Goal: Task Accomplishment & Management: Use online tool/utility

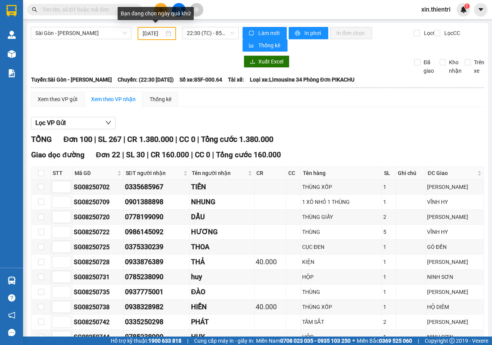
click at [165, 33] on div "[DATE]" at bounding box center [157, 33] width 28 height 8
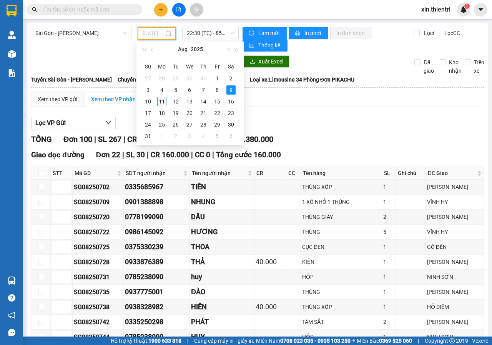
click at [160, 103] on div "11" at bounding box center [161, 101] width 9 height 9
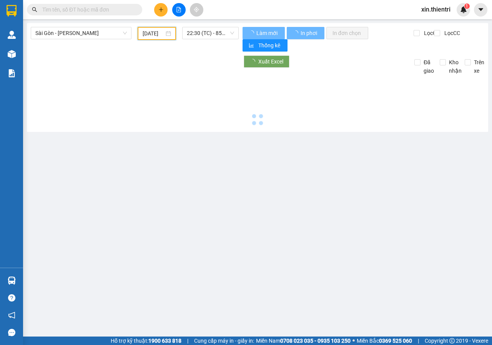
scroll to position [0, 6]
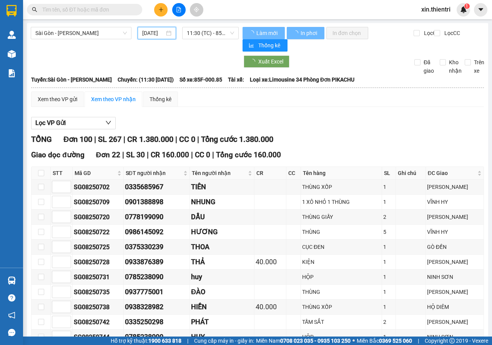
type input "[DATE]"
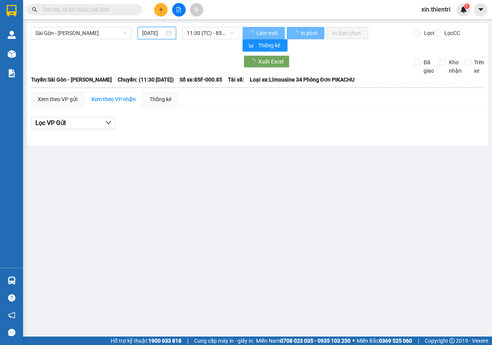
scroll to position [0, 5]
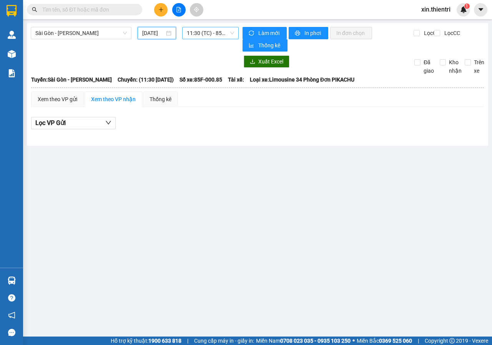
click at [216, 35] on span "11:30 (TC) - 85F-000.85" at bounding box center [210, 33] width 47 height 12
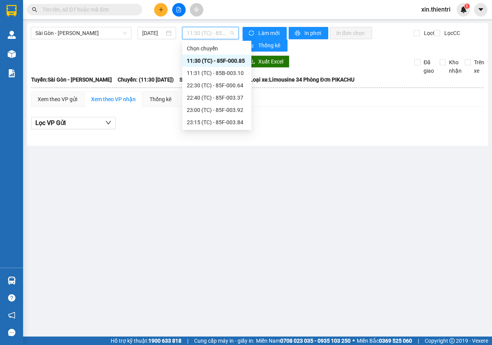
scroll to position [0, 0]
click at [213, 119] on div "23:15 (TC) - 85F-003.84" at bounding box center [217, 122] width 60 height 8
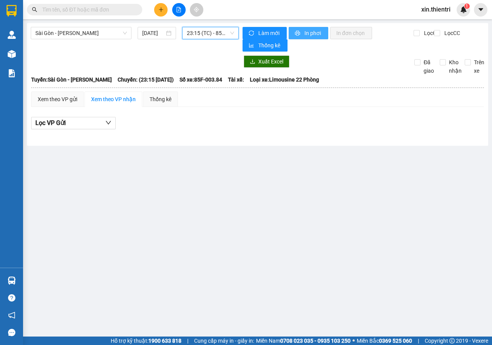
click at [311, 32] on span "In phơi" at bounding box center [313, 33] width 18 height 8
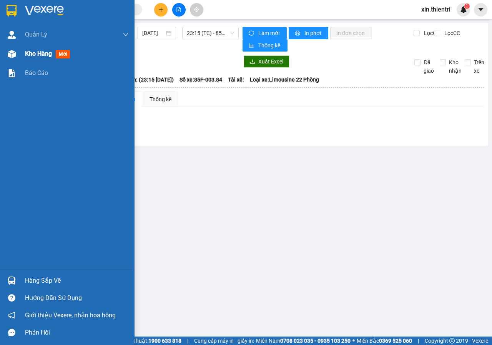
click at [27, 55] on span "Kho hàng" at bounding box center [38, 53] width 27 height 7
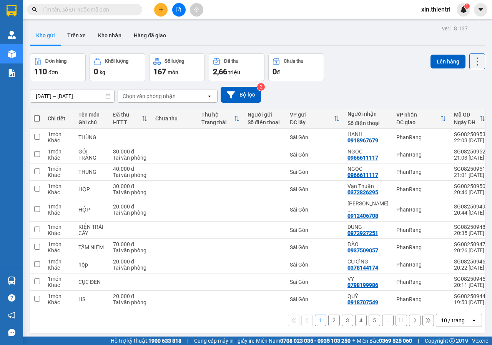
click at [395, 316] on button "11" at bounding box center [401, 320] width 12 height 12
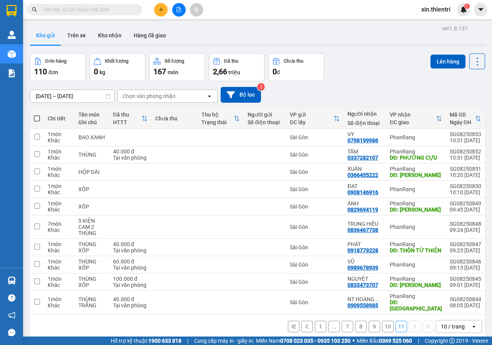
click at [37, 118] on span at bounding box center [37, 118] width 6 height 6
click at [37, 115] on input "checkbox" at bounding box center [37, 115] width 0 height 0
checkbox input "true"
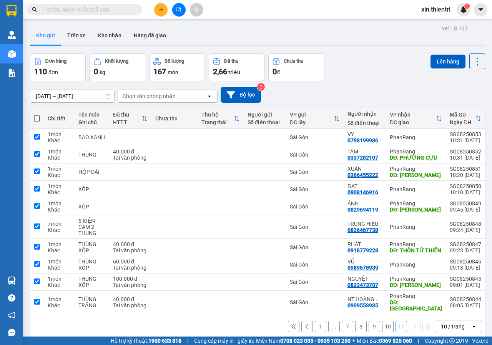
checkbox input "true"
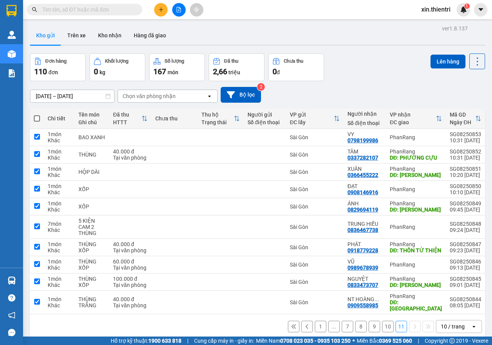
checkbox input "true"
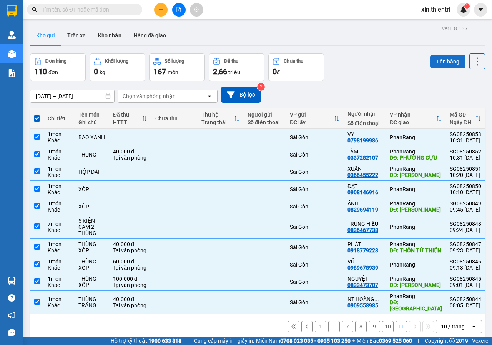
click at [443, 59] on button "Lên hàng" at bounding box center [447, 62] width 35 height 14
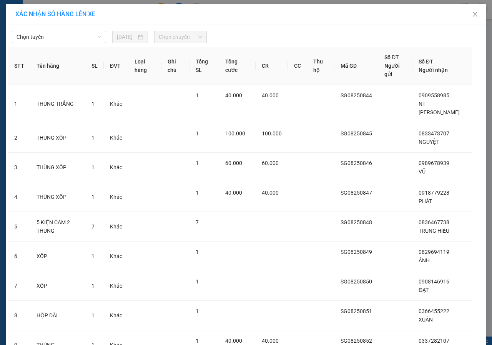
click at [79, 38] on span "Chọn tuyến" at bounding box center [59, 37] width 85 height 12
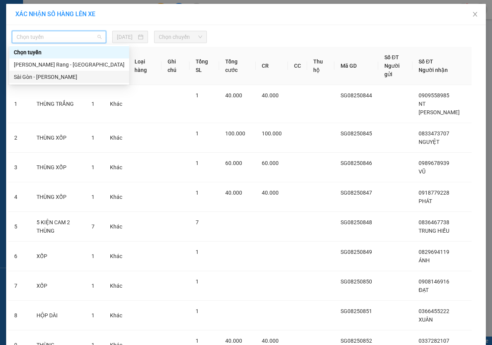
click at [53, 75] on div "Sài Gòn - [PERSON_NAME]" at bounding box center [69, 77] width 111 height 8
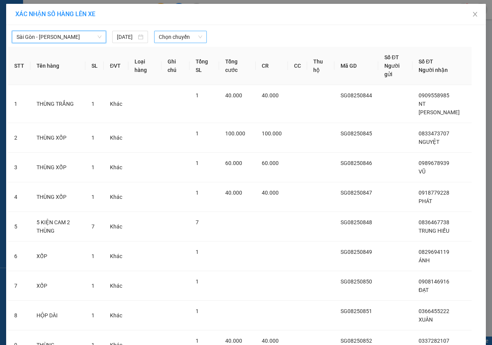
click at [173, 38] on span "Chọn chuyến" at bounding box center [180, 37] width 43 height 12
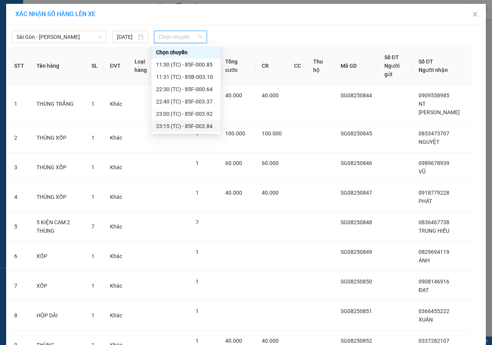
click at [179, 125] on div "23:15 (TC) - 85F-003.84" at bounding box center [186, 126] width 60 height 8
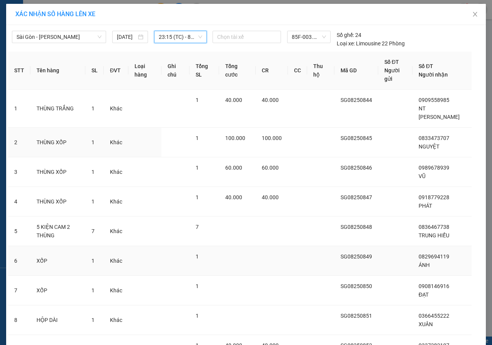
scroll to position [105, 0]
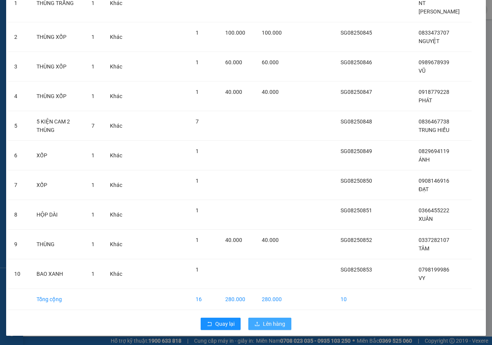
click at [272, 324] on span "Lên hàng" at bounding box center [274, 323] width 22 height 8
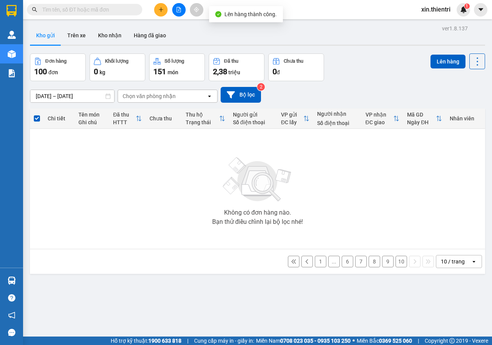
click at [397, 263] on button "10" at bounding box center [401, 262] width 12 height 12
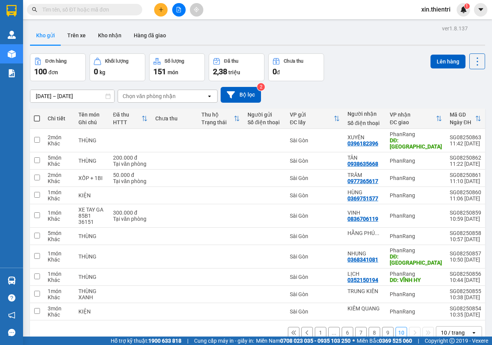
click at [37, 118] on span at bounding box center [37, 118] width 6 height 6
click at [37, 115] on input "checkbox" at bounding box center [37, 115] width 0 height 0
checkbox input "true"
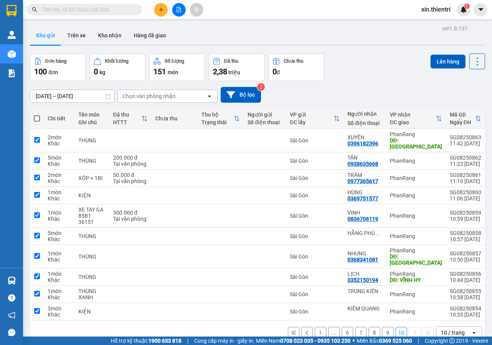
checkbox input "true"
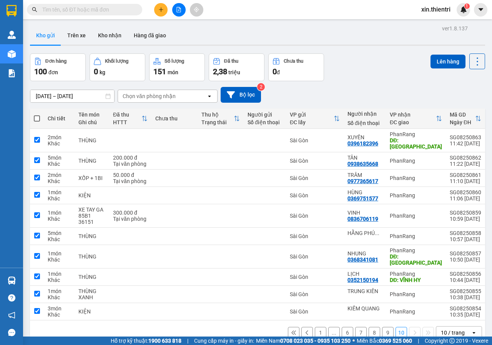
checkbox input "true"
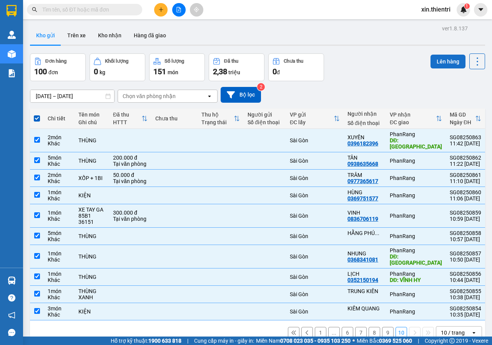
click at [447, 65] on button "Lên hàng" at bounding box center [447, 62] width 35 height 14
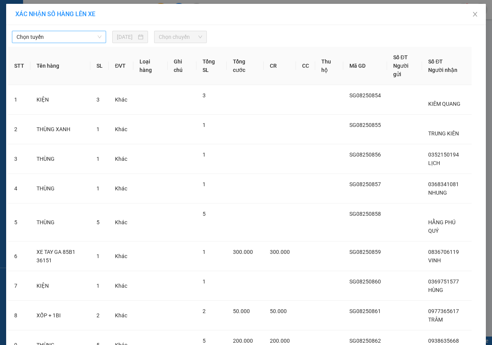
click at [82, 33] on span "Chọn tuyến" at bounding box center [59, 37] width 85 height 12
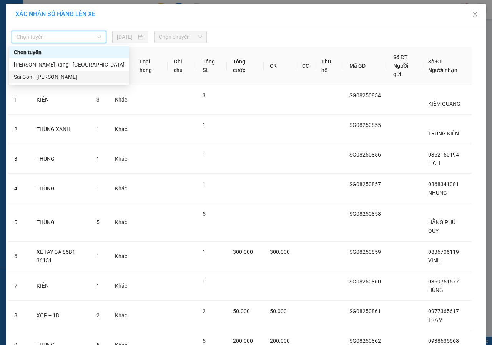
click at [56, 75] on div "Sài Gòn - [PERSON_NAME]" at bounding box center [69, 77] width 111 height 8
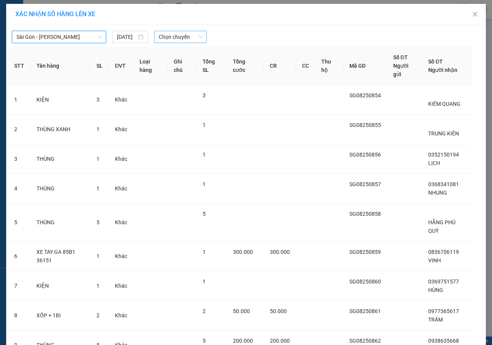
click at [166, 35] on span "Chọn chuyến" at bounding box center [180, 37] width 43 height 12
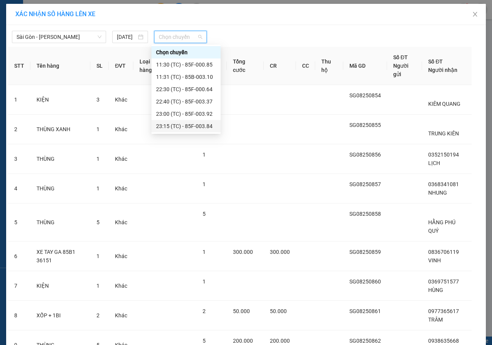
click at [182, 126] on div "23:15 (TC) - 85F-003.84" at bounding box center [186, 126] width 60 height 8
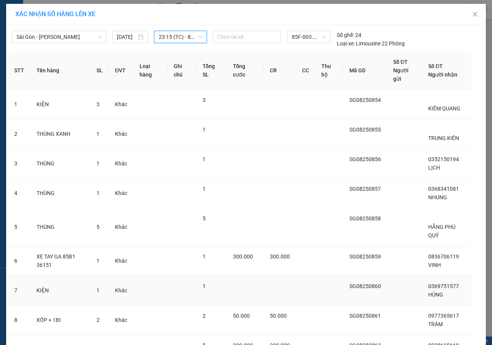
scroll to position [105, 0]
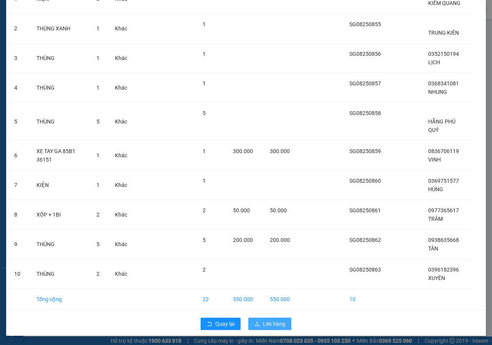
click at [264, 322] on span "Lên hàng" at bounding box center [274, 323] width 22 height 8
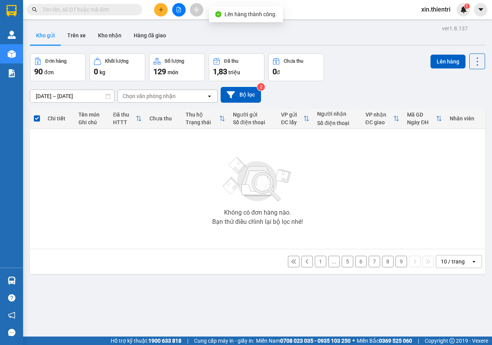
click at [395, 262] on button "9" at bounding box center [401, 262] width 12 height 12
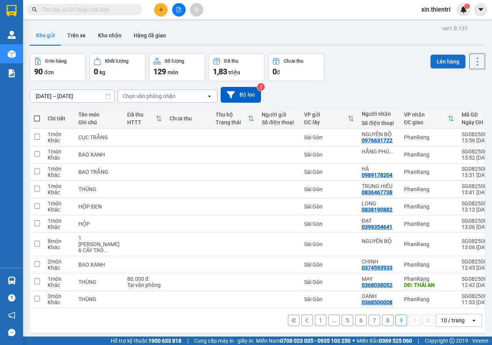
click at [443, 59] on button "Lên hàng" at bounding box center [447, 62] width 35 height 14
click at [34, 116] on span at bounding box center [37, 118] width 6 height 6
click at [37, 115] on input "checkbox" at bounding box center [37, 115] width 0 height 0
checkbox input "true"
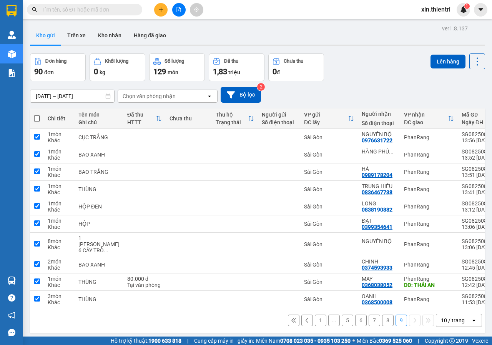
checkbox input "true"
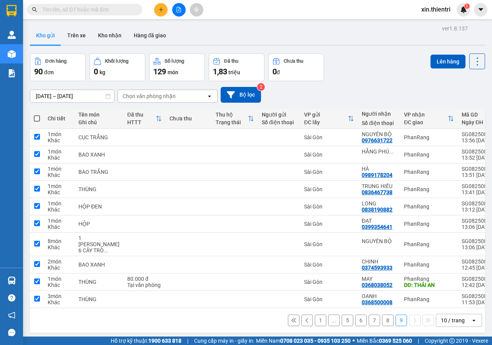
checkbox input "true"
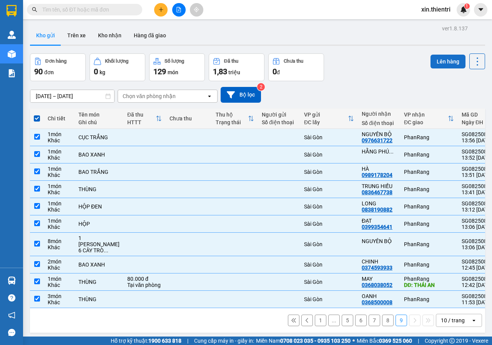
click at [438, 63] on button "Lên hàng" at bounding box center [447, 62] width 35 height 14
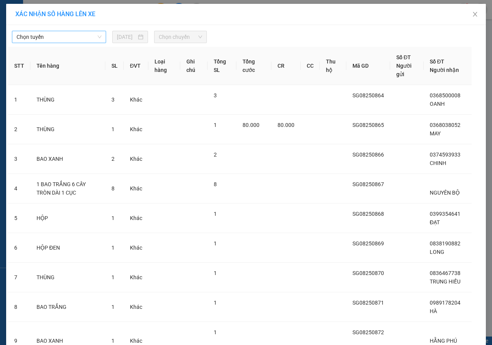
click at [89, 37] on span "Chọn tuyến" at bounding box center [59, 37] width 85 height 12
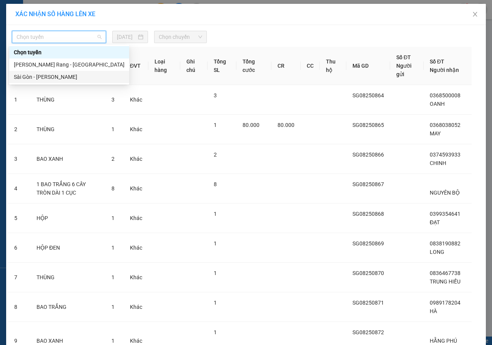
click at [43, 79] on div "Sài Gòn - [PERSON_NAME]" at bounding box center [69, 77] width 111 height 8
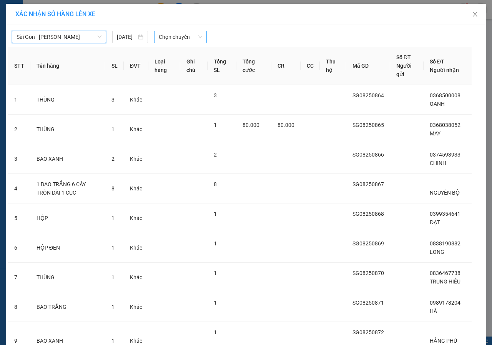
click at [179, 36] on span "Chọn chuyến" at bounding box center [180, 37] width 43 height 12
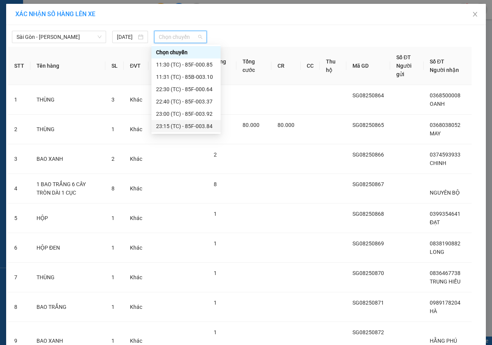
click at [180, 128] on div "23:15 (TC) - 85F-003.84" at bounding box center [186, 126] width 60 height 8
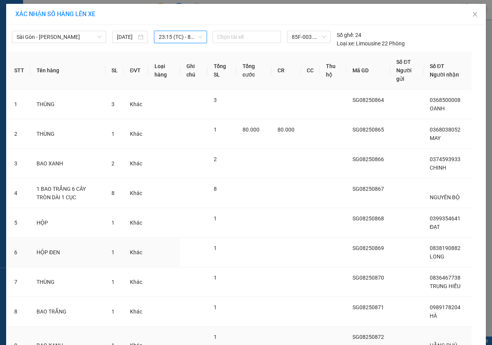
scroll to position [105, 0]
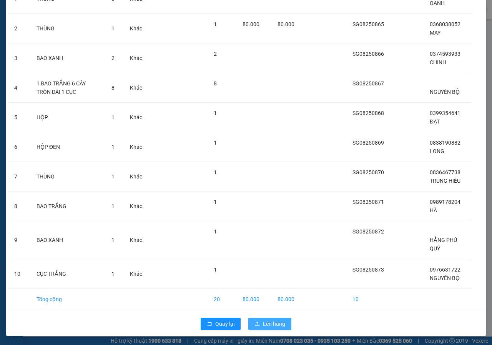
click at [264, 322] on span "Lên hàng" at bounding box center [274, 323] width 22 height 8
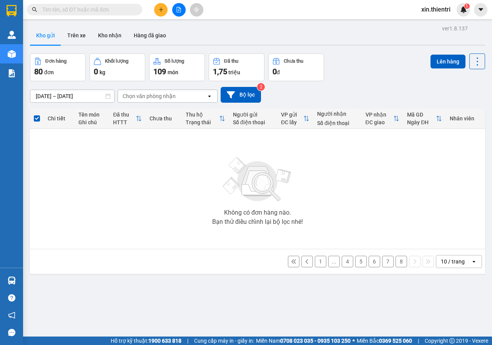
click at [395, 262] on button "8" at bounding box center [401, 262] width 12 height 12
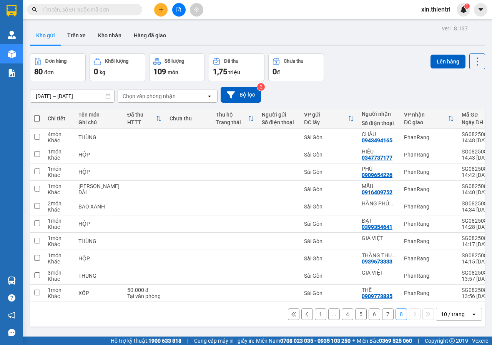
click at [38, 117] on span at bounding box center [37, 118] width 6 height 6
click at [37, 115] on input "checkbox" at bounding box center [37, 115] width 0 height 0
checkbox input "true"
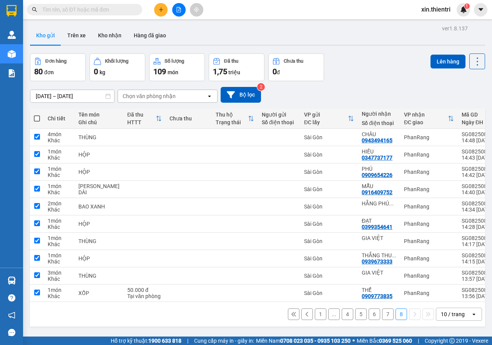
checkbox input "true"
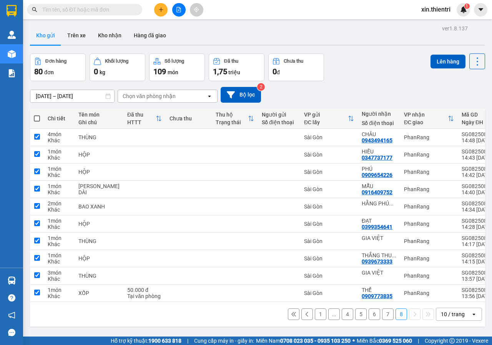
checkbox input "true"
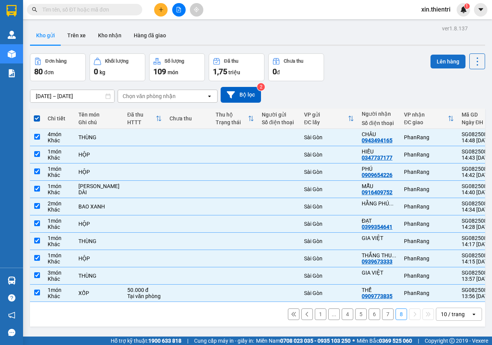
click at [442, 59] on button "Lên hàng" at bounding box center [447, 62] width 35 height 14
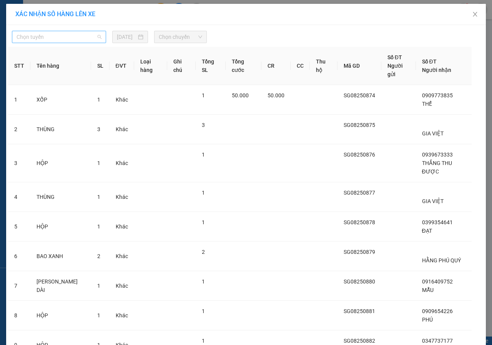
click at [87, 39] on span "Chọn tuyến" at bounding box center [59, 37] width 85 height 12
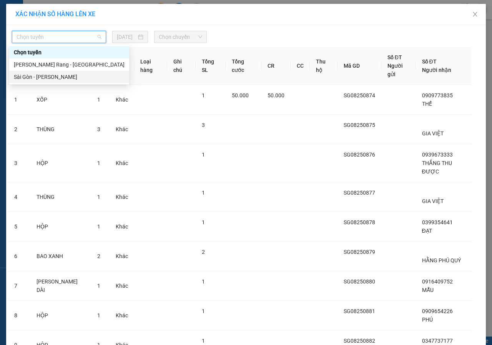
click at [51, 75] on div "Sài Gòn - [PERSON_NAME]" at bounding box center [69, 77] width 111 height 8
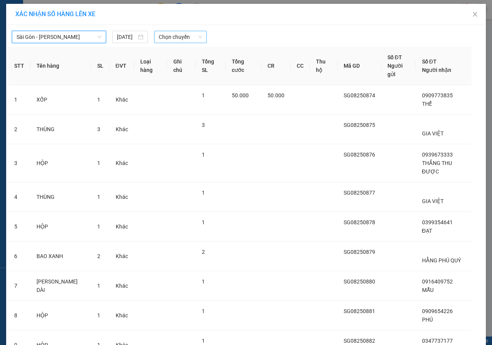
click at [159, 38] on span "Chọn chuyến" at bounding box center [180, 37] width 43 height 12
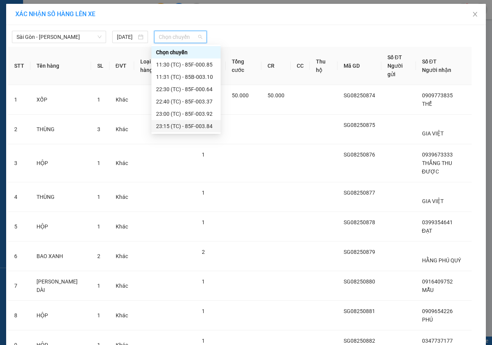
click at [178, 126] on div "23:15 (TC) - 85F-003.84" at bounding box center [186, 126] width 60 height 8
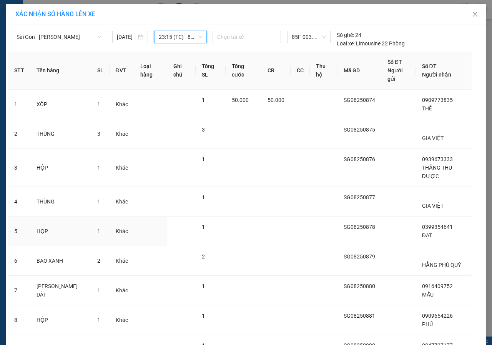
scroll to position [105, 0]
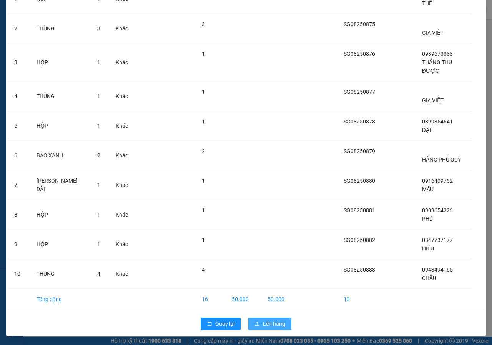
click at [259, 319] on button "Lên hàng" at bounding box center [269, 323] width 43 height 12
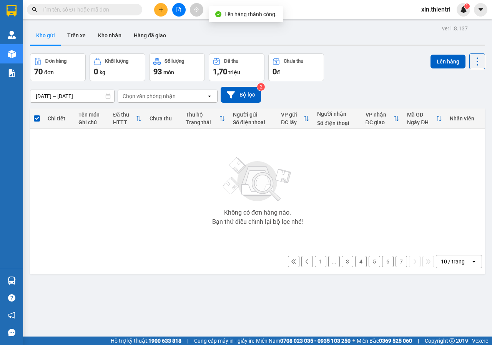
click at [395, 260] on button "7" at bounding box center [401, 262] width 12 height 12
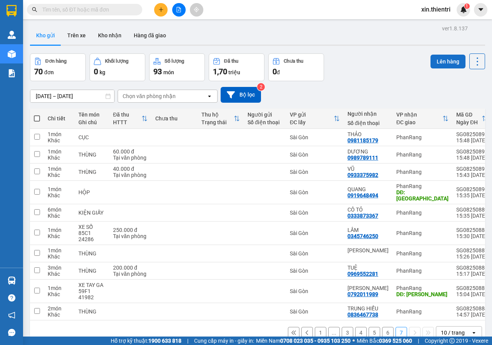
click at [440, 56] on button "Lên hàng" at bounding box center [447, 62] width 35 height 14
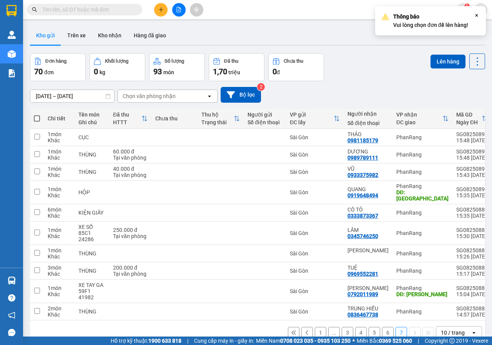
click at [36, 117] on span at bounding box center [37, 118] width 6 height 6
click at [37, 115] on input "checkbox" at bounding box center [37, 115] width 0 height 0
checkbox input "true"
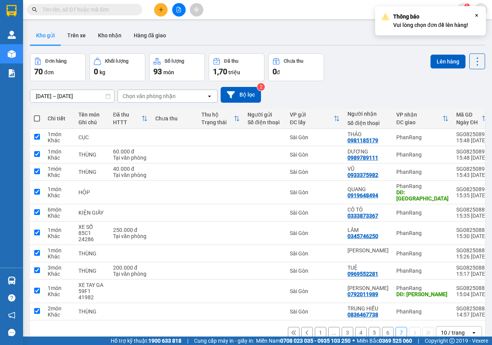
checkbox input "true"
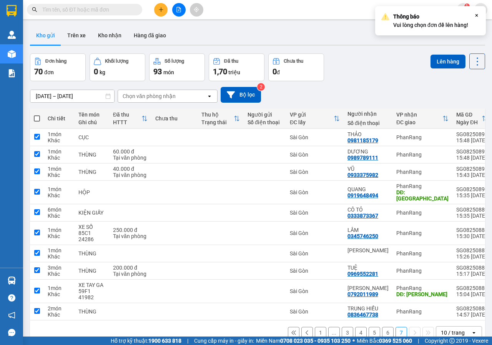
checkbox input "true"
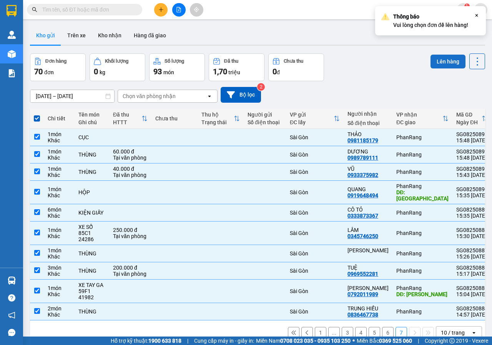
click at [439, 56] on button "Lên hàng" at bounding box center [447, 62] width 35 height 14
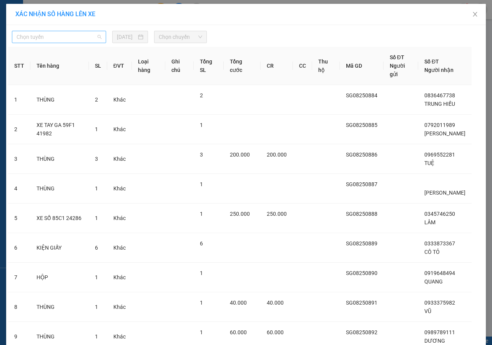
click at [78, 38] on span "Chọn tuyến" at bounding box center [59, 37] width 85 height 12
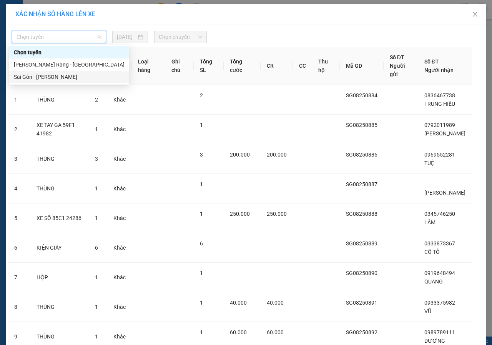
click at [61, 75] on div "Sài Gòn - [PERSON_NAME]" at bounding box center [69, 77] width 111 height 8
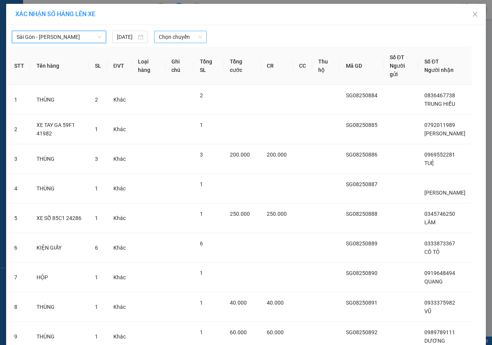
click at [186, 41] on span "Chọn chuyến" at bounding box center [180, 37] width 43 height 12
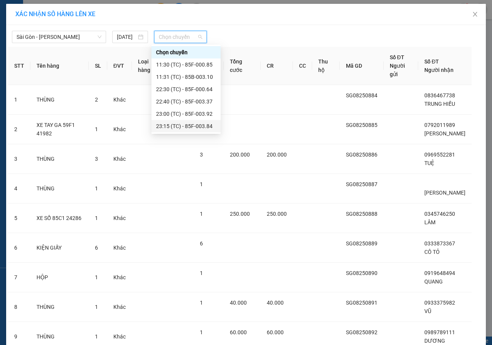
click at [164, 128] on div "23:15 (TC) - 85F-003.84" at bounding box center [186, 126] width 60 height 8
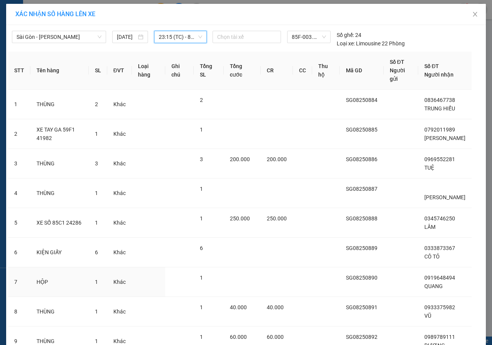
scroll to position [105, 0]
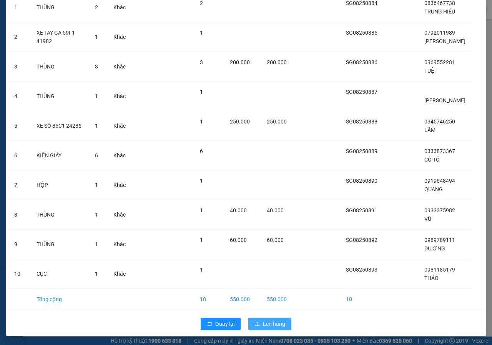
click at [276, 320] on span "Lên hàng" at bounding box center [274, 323] width 22 height 8
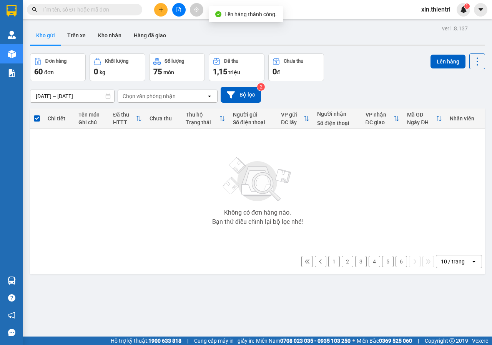
click at [397, 259] on button "6" at bounding box center [401, 262] width 12 height 12
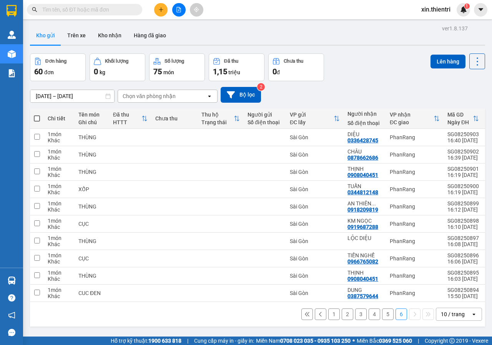
click at [37, 116] on span at bounding box center [37, 118] width 6 height 6
click at [37, 115] on input "checkbox" at bounding box center [37, 115] width 0 height 0
checkbox input "true"
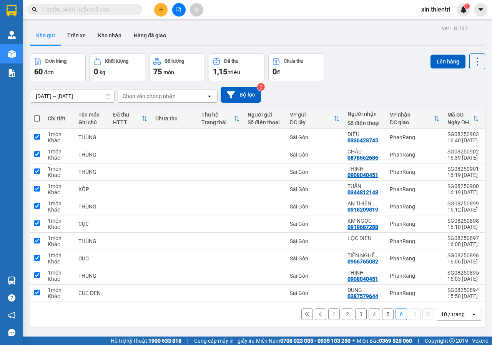
checkbox input "true"
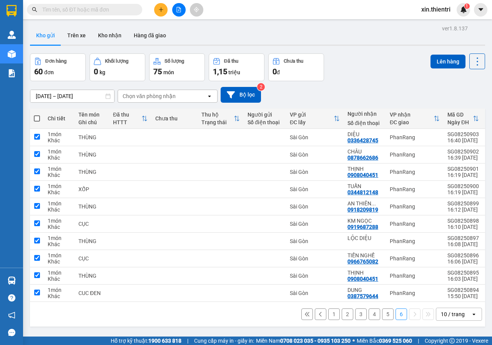
checkbox input "true"
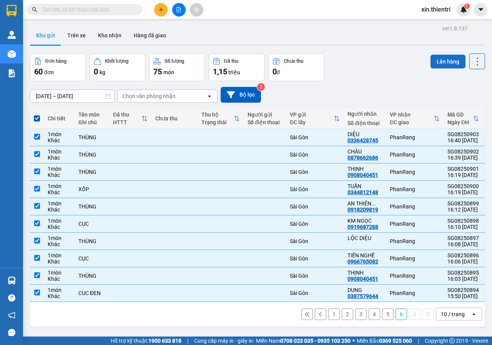
click at [445, 61] on button "Lên hàng" at bounding box center [447, 62] width 35 height 14
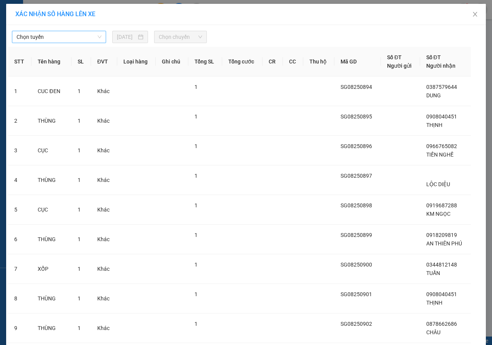
click at [51, 41] on span "Chọn tuyến" at bounding box center [59, 37] width 85 height 12
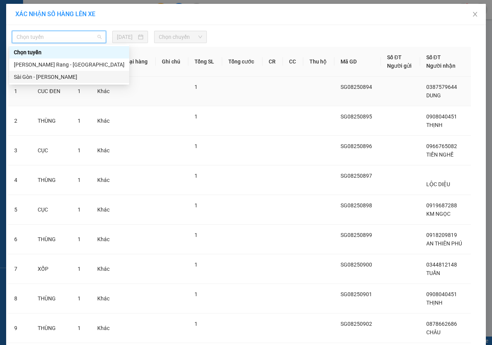
click at [46, 80] on div "Sài Gòn - [PERSON_NAME]" at bounding box center [69, 77] width 111 height 8
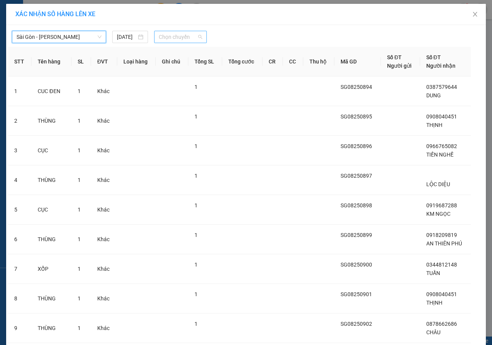
click at [177, 37] on span "Chọn chuyến" at bounding box center [180, 37] width 43 height 12
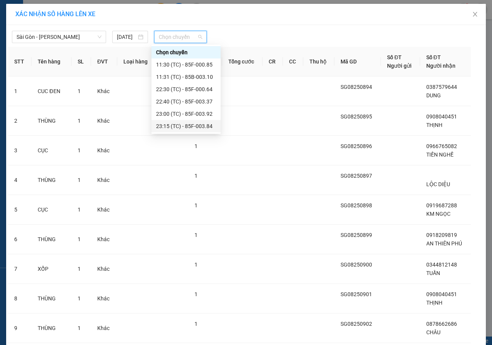
click at [180, 128] on div "23:15 (TC) - 85F-003.84" at bounding box center [186, 126] width 60 height 8
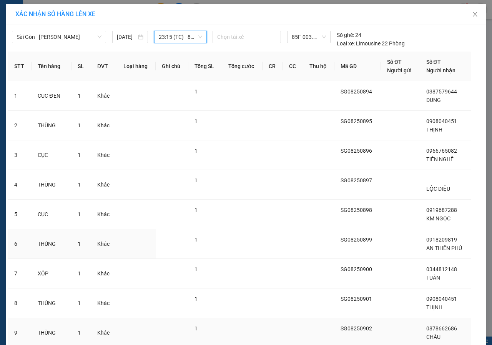
scroll to position [88, 0]
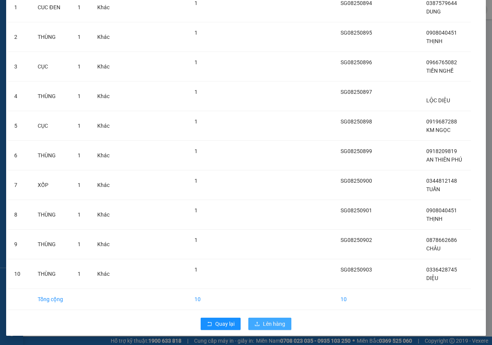
click at [268, 322] on span "Lên hàng" at bounding box center [274, 323] width 22 height 8
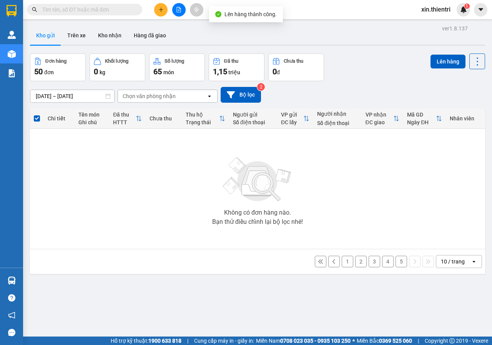
click at [395, 261] on button "5" at bounding box center [401, 262] width 12 height 12
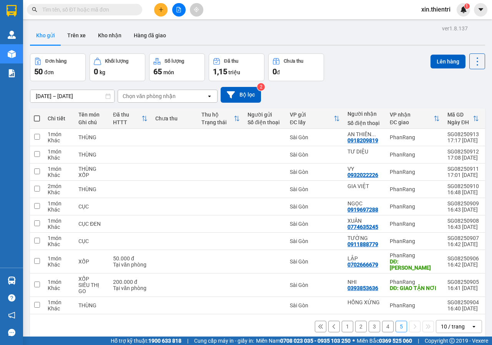
click at [38, 118] on span at bounding box center [37, 118] width 6 height 6
click at [37, 115] on input "checkbox" at bounding box center [37, 115] width 0 height 0
checkbox input "true"
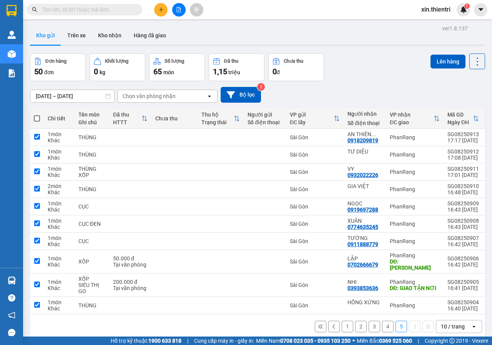
checkbox input "true"
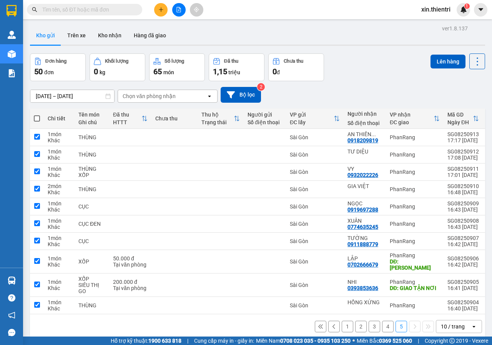
checkbox input "true"
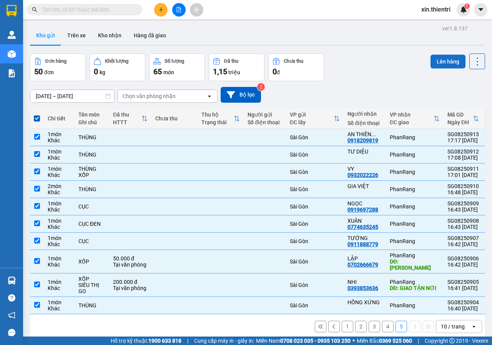
click at [440, 60] on button "Lên hàng" at bounding box center [447, 62] width 35 height 14
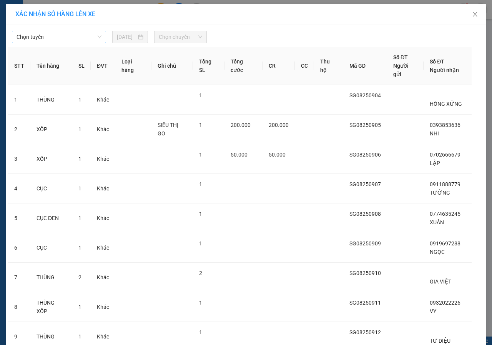
click at [84, 35] on span "Chọn tuyến" at bounding box center [59, 37] width 85 height 12
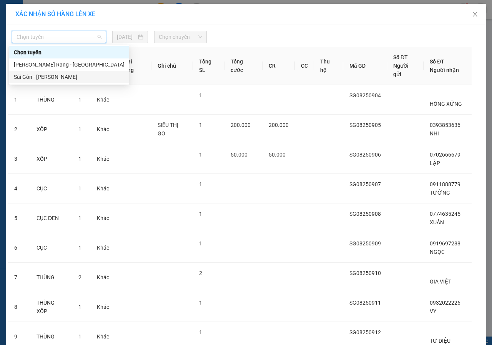
click at [49, 75] on div "Sài Gòn - [PERSON_NAME]" at bounding box center [69, 77] width 111 height 8
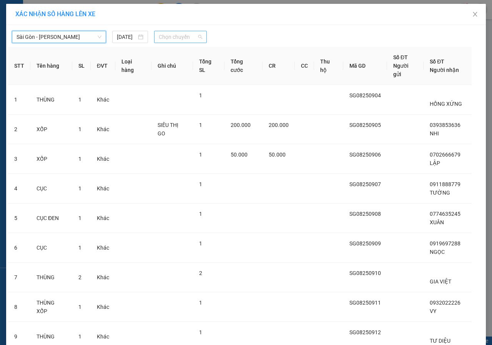
click at [183, 37] on span "Chọn chuyến" at bounding box center [180, 37] width 43 height 12
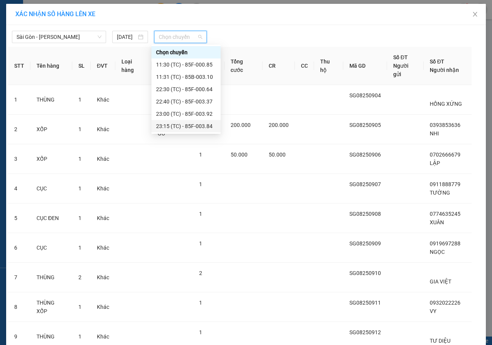
click at [187, 125] on div "23:15 (TC) - 85F-003.84" at bounding box center [186, 126] width 60 height 8
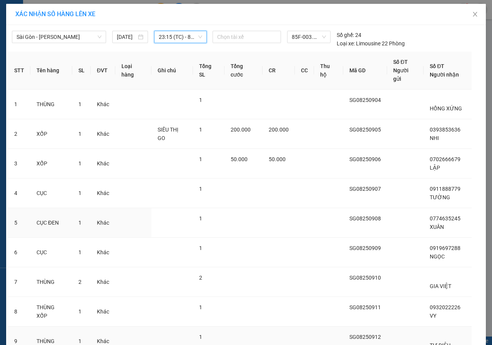
scroll to position [88, 0]
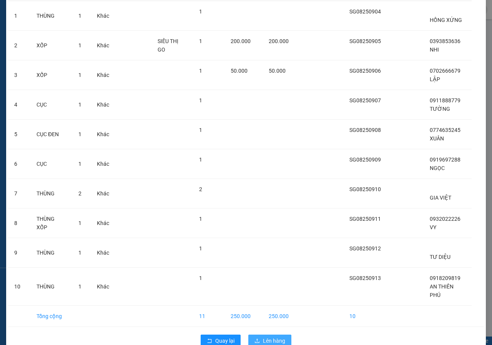
click at [264, 336] on span "Lên hàng" at bounding box center [274, 340] width 22 height 8
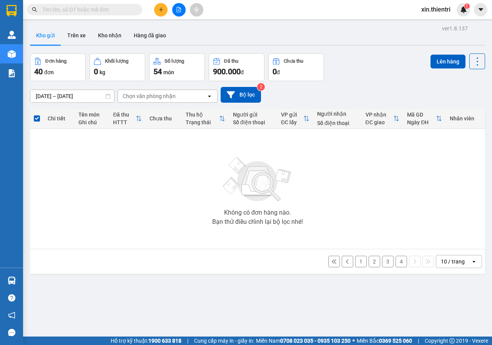
click at [396, 261] on button "4" at bounding box center [401, 262] width 12 height 12
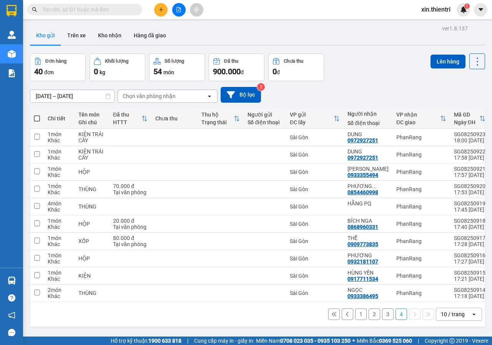
click at [35, 118] on span at bounding box center [37, 118] width 6 height 6
click at [37, 115] on input "checkbox" at bounding box center [37, 115] width 0 height 0
checkbox input "true"
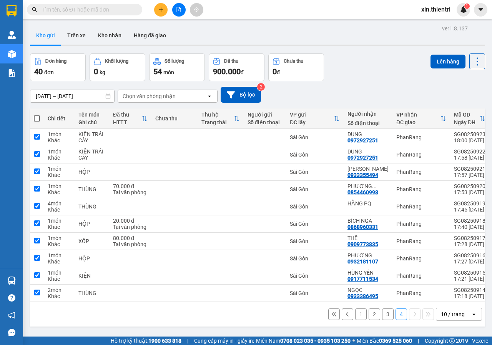
checkbox input "true"
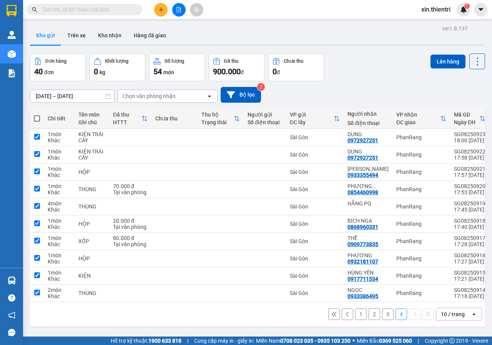
checkbox input "true"
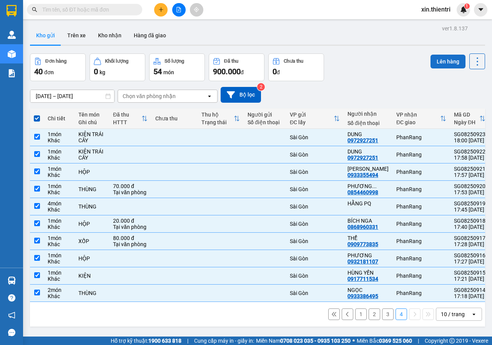
click at [445, 60] on button "Lên hàng" at bounding box center [447, 62] width 35 height 14
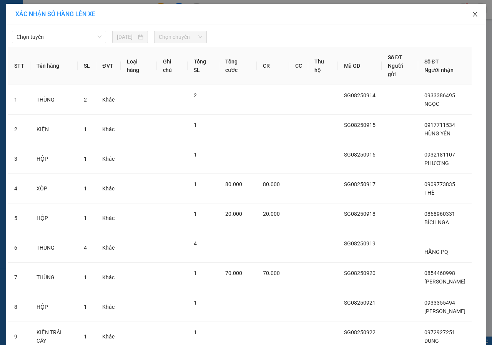
click at [472, 16] on icon "close" at bounding box center [475, 14] width 6 height 6
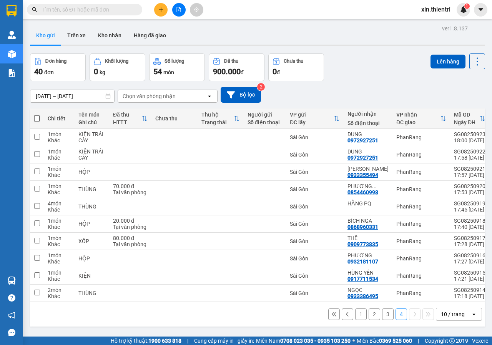
click at [35, 116] on span at bounding box center [37, 118] width 6 height 6
click at [37, 115] on input "checkbox" at bounding box center [37, 115] width 0 height 0
checkbox input "true"
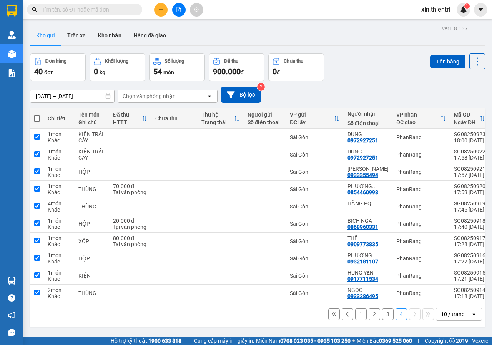
checkbox input "true"
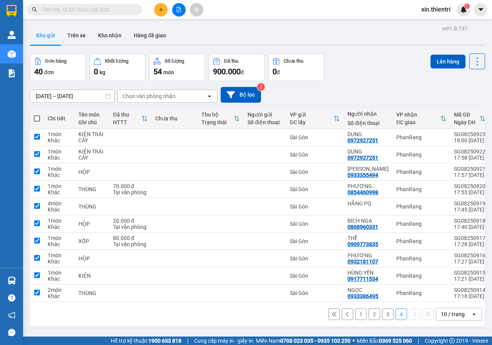
checkbox input "true"
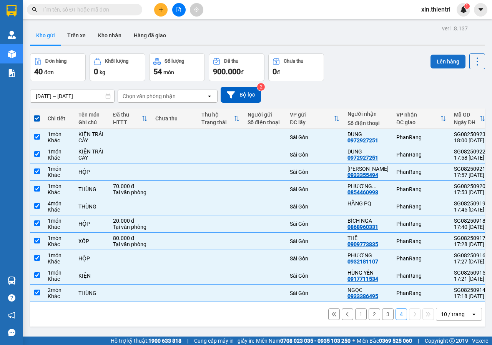
click at [437, 58] on button "Lên hàng" at bounding box center [447, 62] width 35 height 14
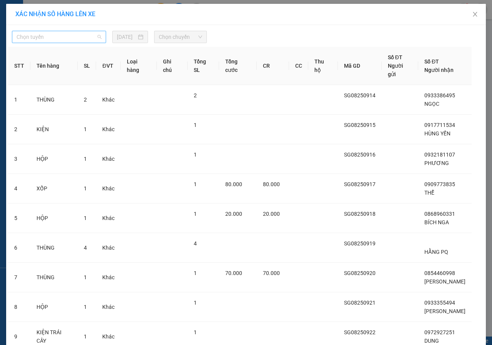
click at [80, 33] on span "Chọn tuyến" at bounding box center [59, 37] width 85 height 12
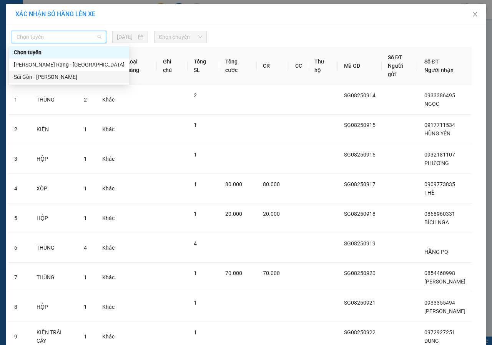
click at [48, 76] on div "Sài Gòn - [PERSON_NAME]" at bounding box center [69, 77] width 111 height 8
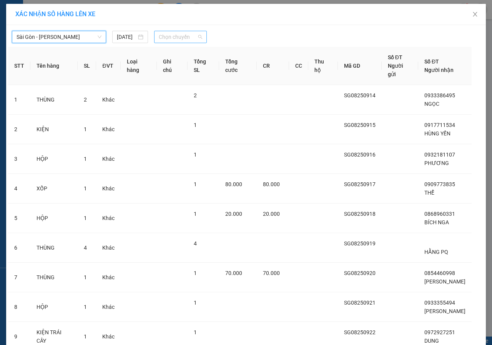
click at [171, 38] on span "Chọn chuyến" at bounding box center [180, 37] width 43 height 12
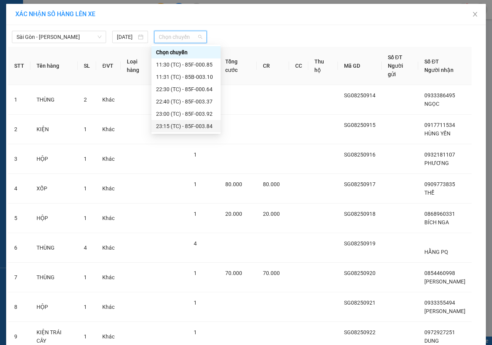
click at [173, 126] on div "23:15 (TC) - 85F-003.84" at bounding box center [186, 126] width 60 height 8
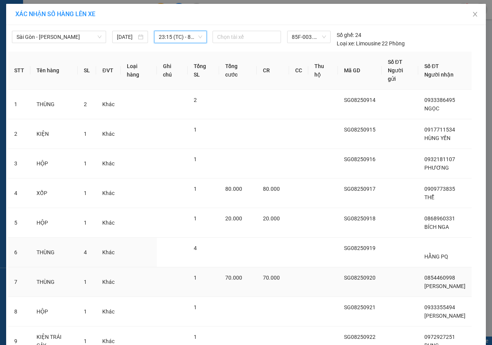
scroll to position [88, 0]
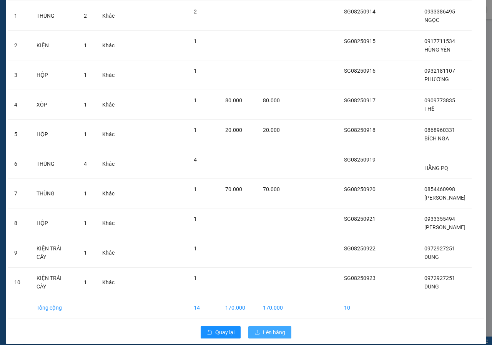
click at [259, 326] on button "Lên hàng" at bounding box center [269, 332] width 43 height 12
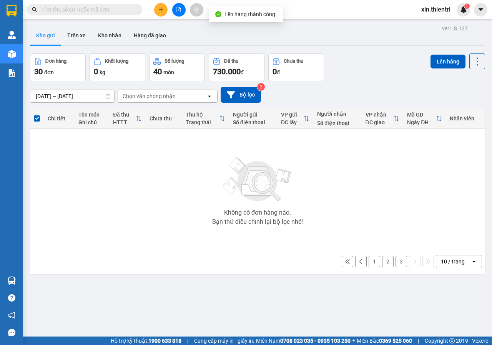
click at [395, 261] on button "3" at bounding box center [401, 262] width 12 height 12
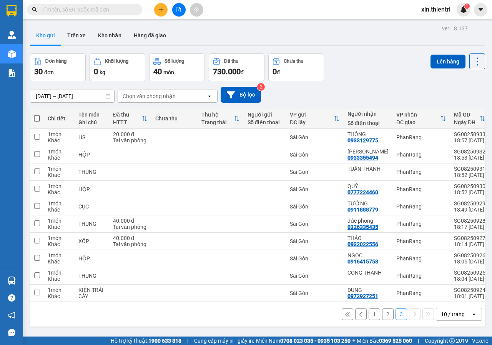
click at [37, 118] on span at bounding box center [37, 118] width 6 height 6
click at [37, 115] on input "checkbox" at bounding box center [37, 115] width 0 height 0
checkbox input "true"
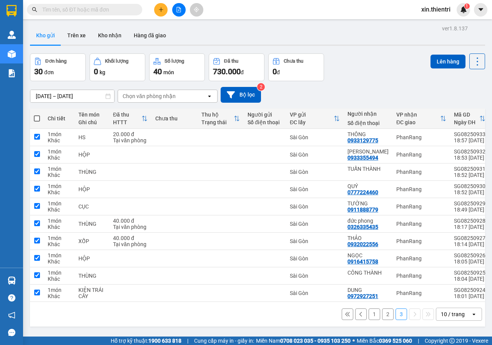
checkbox input "true"
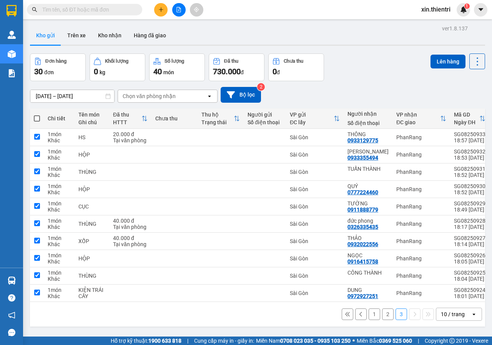
checkbox input "true"
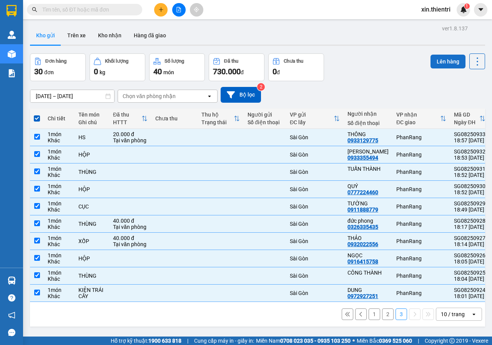
click at [453, 55] on button "Lên hàng" at bounding box center [447, 62] width 35 height 14
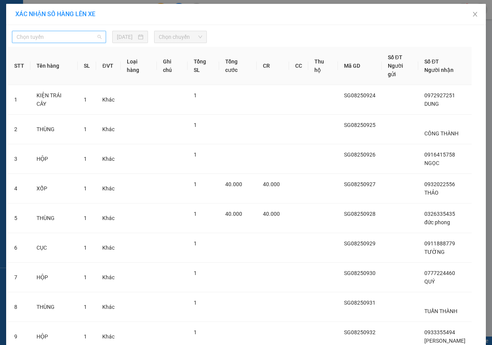
click at [86, 37] on span "Chọn tuyến" at bounding box center [59, 37] width 85 height 12
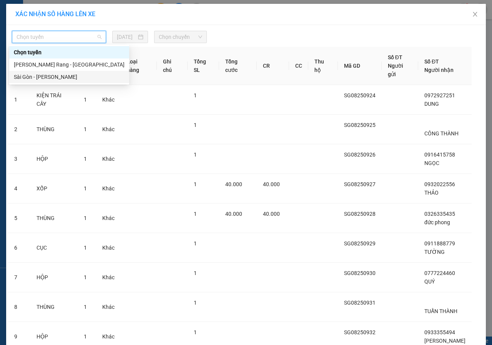
click at [48, 76] on div "Sài Gòn - [PERSON_NAME]" at bounding box center [69, 77] width 111 height 8
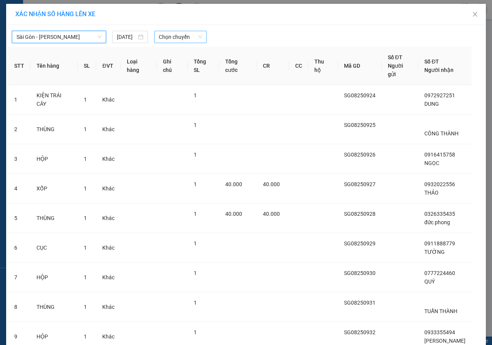
click at [184, 36] on span "Chọn chuyến" at bounding box center [180, 37] width 43 height 12
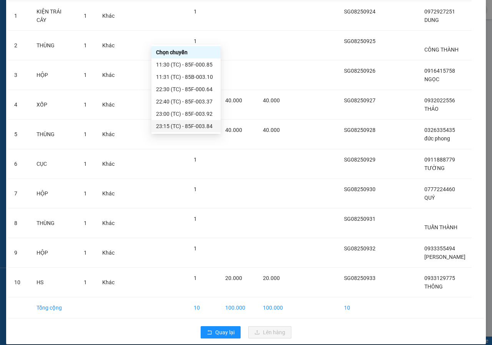
click at [175, 123] on div "23:15 (TC) - 85F-003.84" at bounding box center [186, 126] width 60 height 8
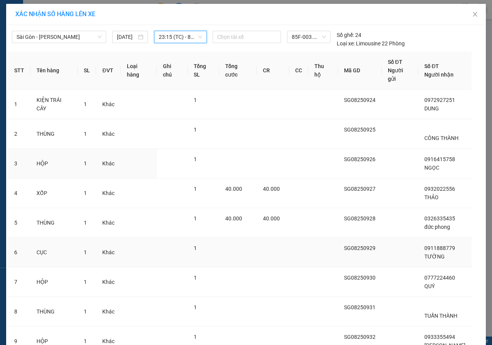
scroll to position [88, 0]
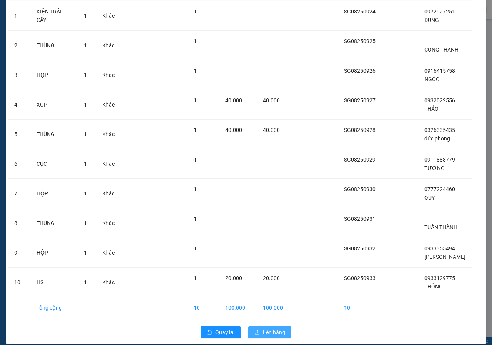
click at [263, 328] on span "Lên hàng" at bounding box center [274, 332] width 22 height 8
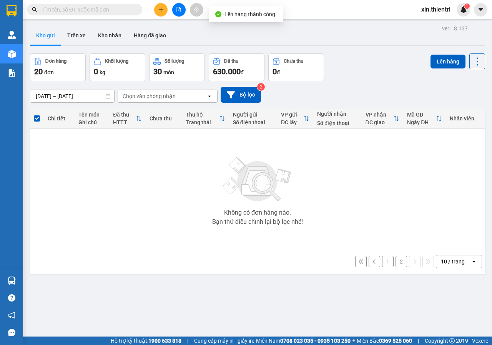
click at [395, 261] on button "2" at bounding box center [401, 262] width 12 height 12
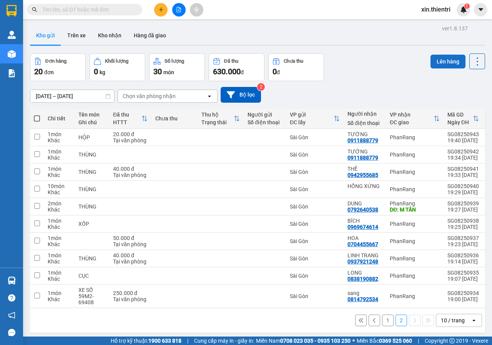
click at [440, 63] on button "Lên hàng" at bounding box center [447, 62] width 35 height 14
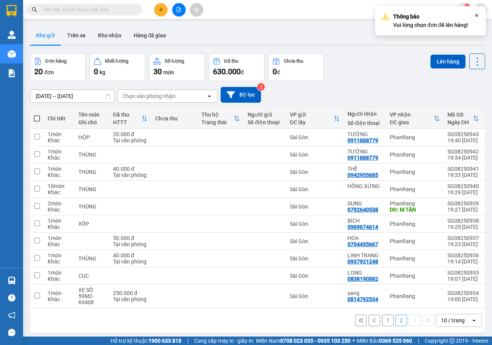
click at [34, 116] on span at bounding box center [37, 118] width 6 height 6
click at [37, 115] on input "checkbox" at bounding box center [37, 115] width 0 height 0
checkbox input "true"
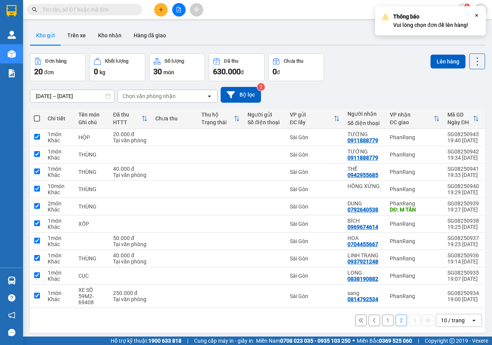
checkbox input "true"
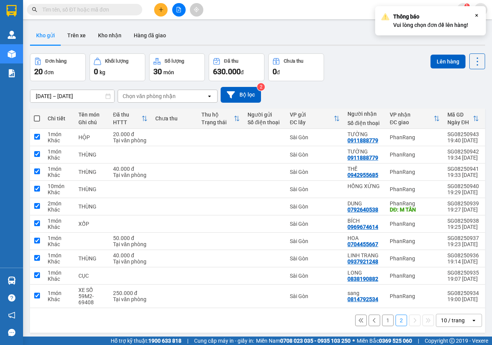
checkbox input "true"
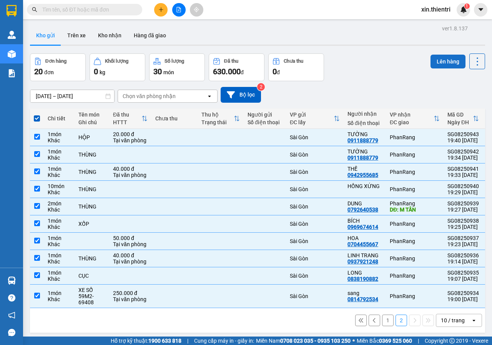
click at [440, 61] on button "Lên hàng" at bounding box center [447, 62] width 35 height 14
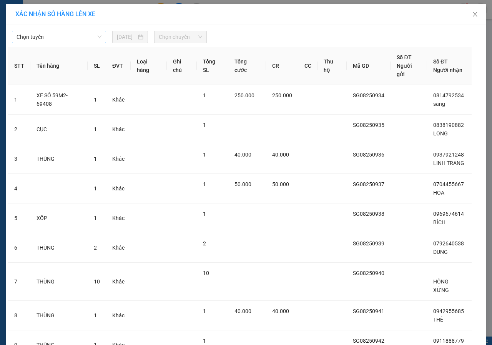
click at [59, 37] on span "Chọn tuyến" at bounding box center [59, 37] width 85 height 12
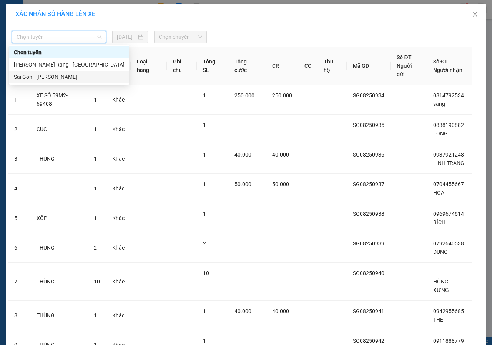
click at [44, 77] on div "Sài Gòn - [PERSON_NAME]" at bounding box center [69, 77] width 111 height 8
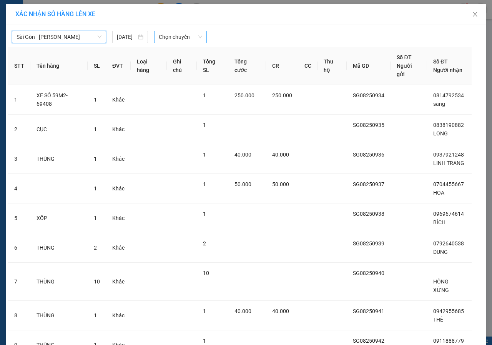
click at [174, 36] on span "Chọn chuyến" at bounding box center [180, 37] width 43 height 12
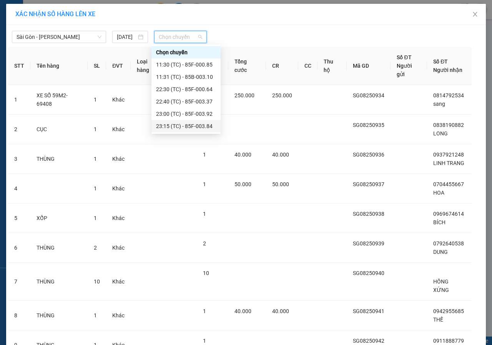
click at [171, 125] on div "23:15 (TC) - 85F-003.84" at bounding box center [186, 126] width 60 height 8
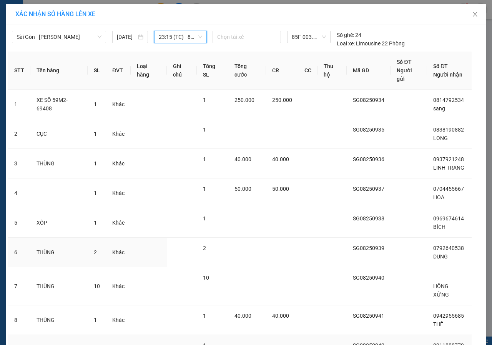
scroll to position [88, 0]
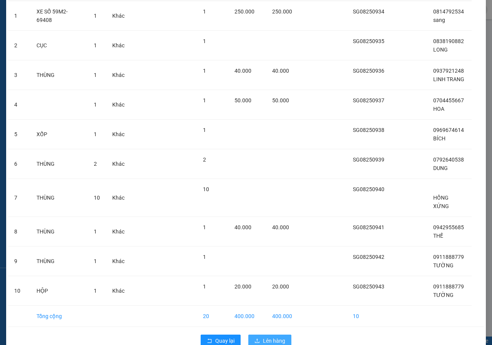
click at [260, 334] on button "Lên hàng" at bounding box center [269, 340] width 43 height 12
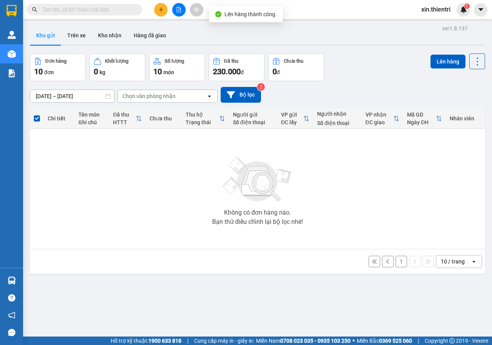
click at [395, 262] on button "1" at bounding box center [401, 262] width 12 height 12
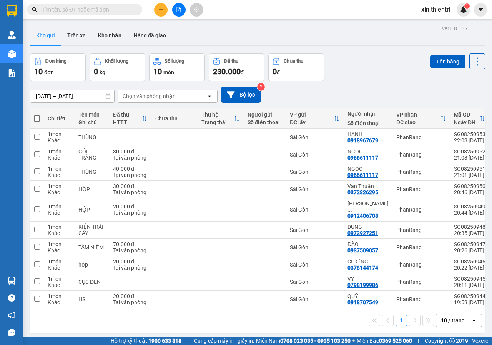
click at [35, 117] on span at bounding box center [37, 118] width 6 height 6
click at [37, 115] on input "checkbox" at bounding box center [37, 115] width 0 height 0
checkbox input "true"
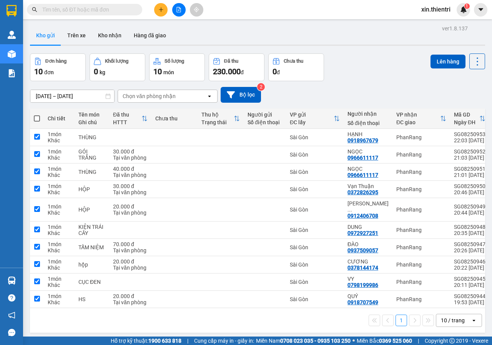
checkbox input "true"
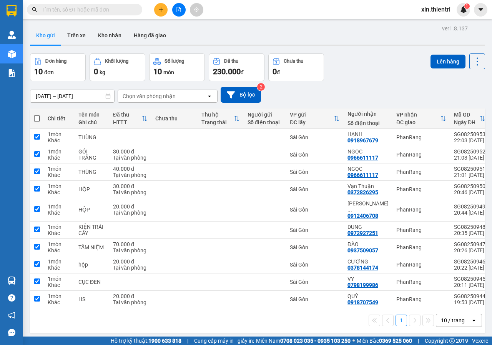
checkbox input "true"
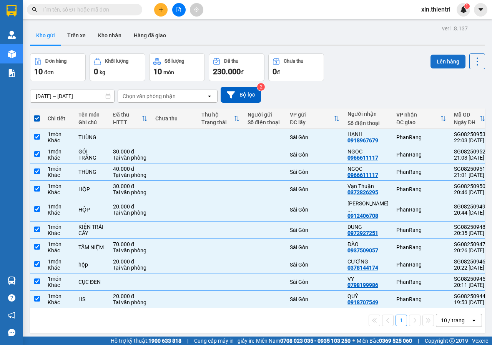
click at [443, 63] on button "Lên hàng" at bounding box center [447, 62] width 35 height 14
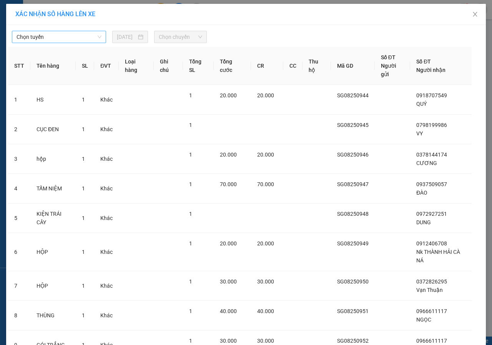
click at [60, 38] on span "Chọn tuyến" at bounding box center [59, 37] width 85 height 12
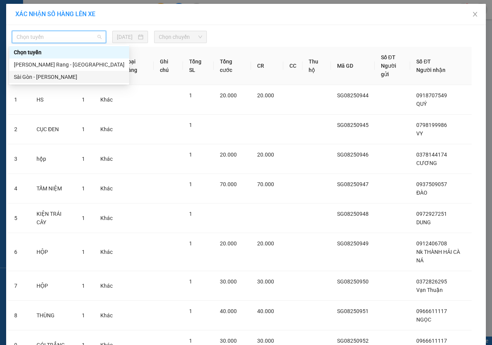
click at [54, 77] on div "Sài Gòn - [PERSON_NAME]" at bounding box center [69, 77] width 111 height 8
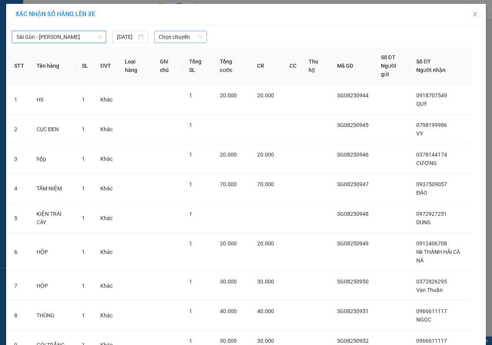
click at [174, 37] on span "Chọn chuyến" at bounding box center [180, 37] width 43 height 12
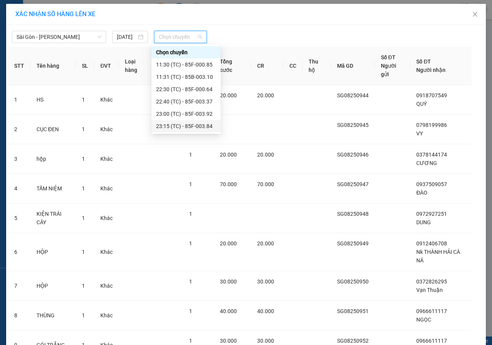
click at [184, 126] on div "23:15 (TC) - 85F-003.84" at bounding box center [186, 126] width 60 height 8
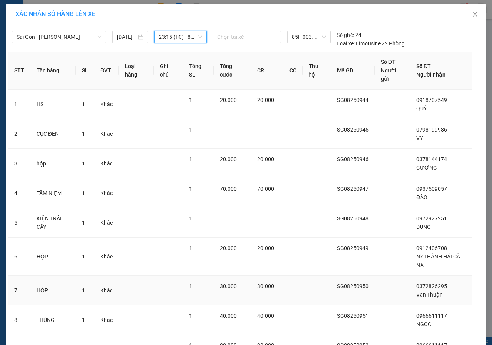
scroll to position [105, 0]
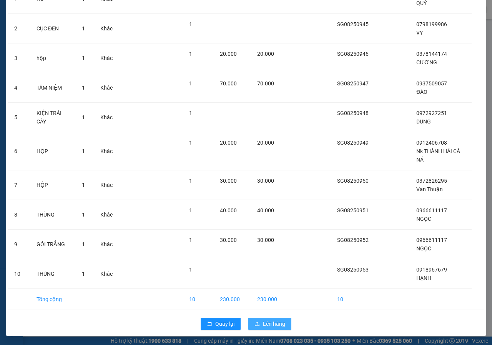
click at [263, 322] on span "Lên hàng" at bounding box center [274, 323] width 22 height 8
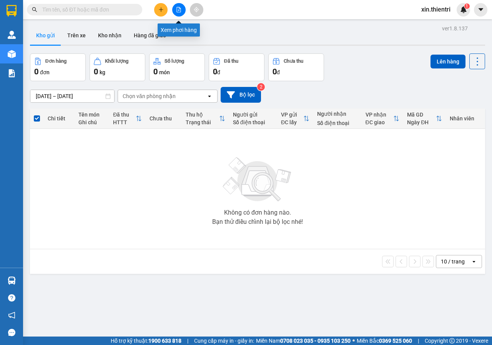
click at [177, 9] on icon "file-add" at bounding box center [179, 9] width 4 height 5
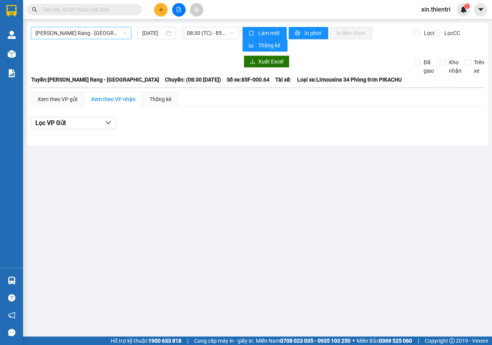
click at [86, 33] on span "[PERSON_NAME] Rang - [GEOGRAPHIC_DATA]" at bounding box center [80, 33] width 91 height 12
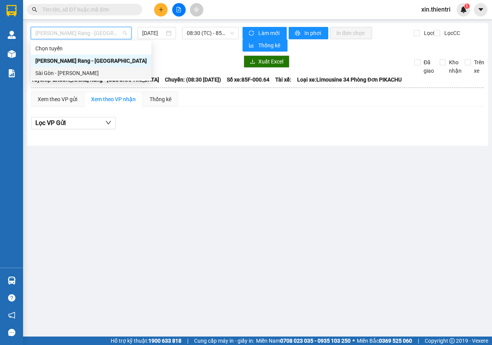
click at [62, 73] on div "Sài Gòn - [PERSON_NAME]" at bounding box center [90, 73] width 111 height 8
type input "[DATE]"
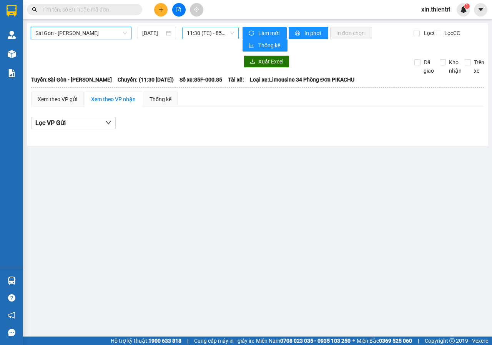
click at [224, 33] on span "11:30 (TC) - 85F-000.85" at bounding box center [210, 33] width 47 height 12
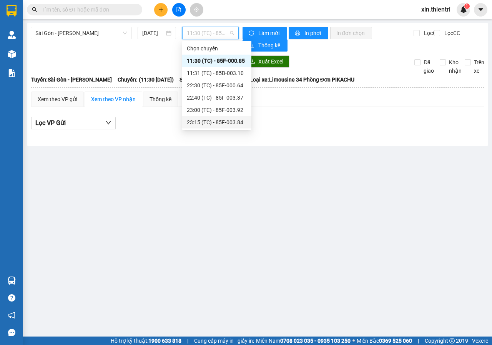
click at [212, 121] on div "23:15 (TC) - 85F-003.84" at bounding box center [217, 122] width 60 height 8
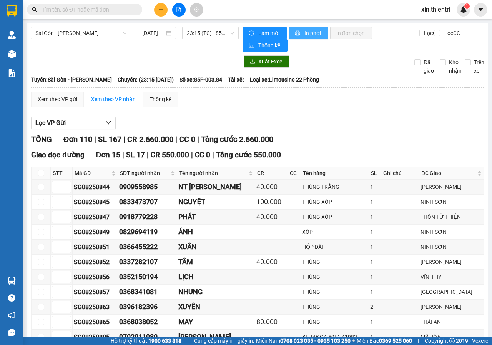
click at [305, 28] on button "In phơi" at bounding box center [309, 33] width 40 height 12
click at [304, 35] on span "In phơi" at bounding box center [313, 33] width 18 height 8
